Goal: Find specific page/section: Find specific page/section

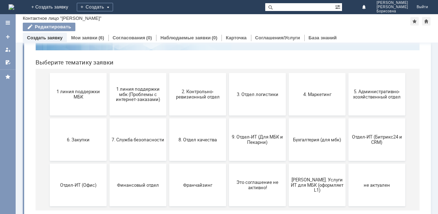
scroll to position [75, 0]
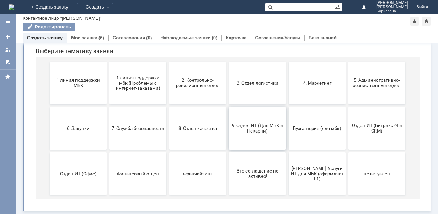
click at [264, 123] on span "9. Отдел-ИТ (Для МБК и Пекарни)" at bounding box center [257, 128] width 53 height 11
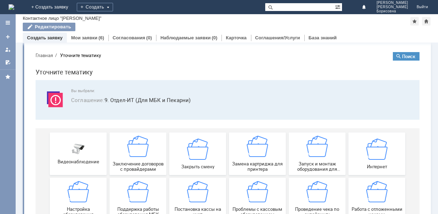
scroll to position [0, 0]
